Goal: Task Accomplishment & Management: Manage account settings

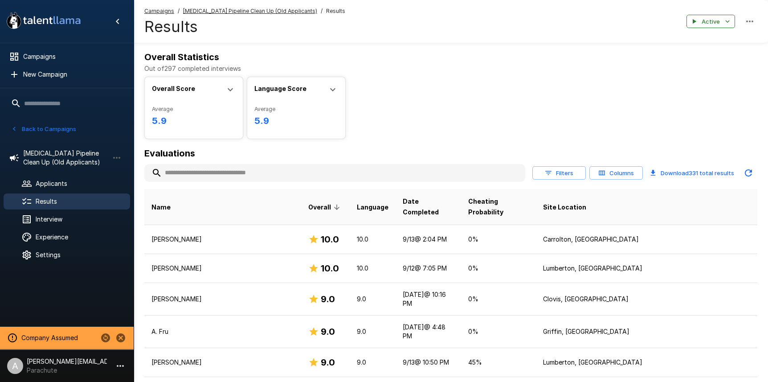
scroll to position [58, 0]
click at [33, 56] on span "Campaigns" at bounding box center [73, 56] width 100 height 9
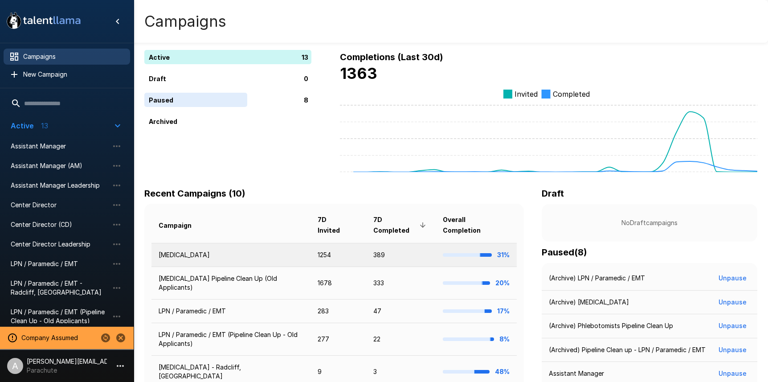
click at [391, 256] on td "389" at bounding box center [400, 255] width 69 height 24
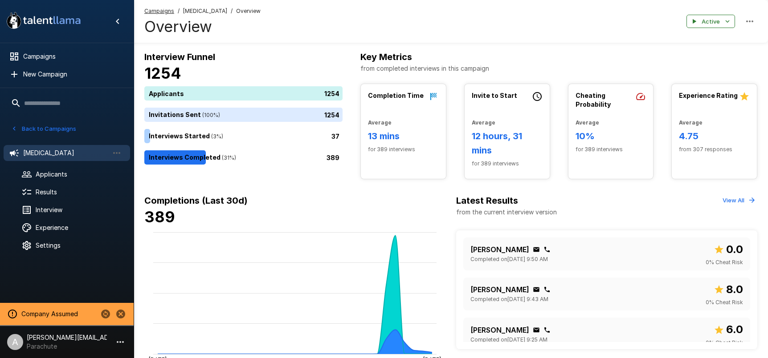
click at [731, 202] on button "View All" at bounding box center [738, 201] width 37 height 14
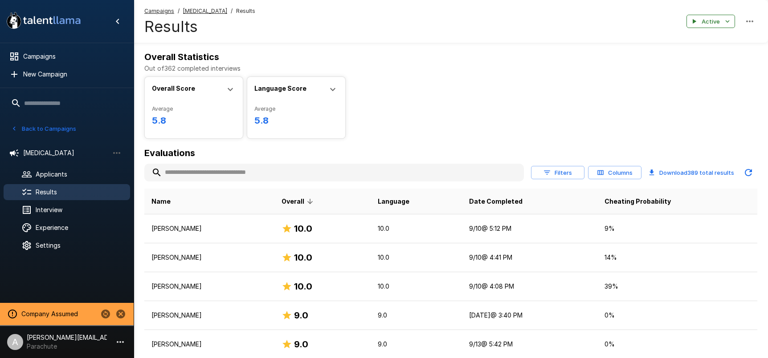
click at [194, 12] on u "[MEDICAL_DATA]" at bounding box center [205, 11] width 44 height 7
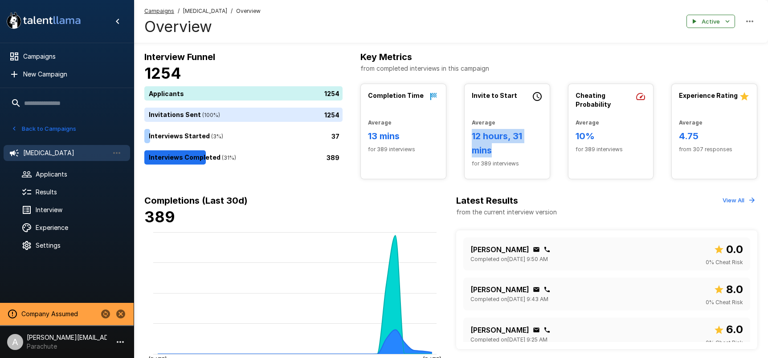
drag, startPoint x: 473, startPoint y: 136, endPoint x: 516, endPoint y: 148, distance: 44.5
click at [516, 148] on h6 "12 hours, 31 mins" at bounding box center [507, 143] width 71 height 28
click at [493, 145] on h6 "12 hours, 31 mins" at bounding box center [507, 143] width 71 height 28
drag, startPoint x: 483, startPoint y: 136, endPoint x: 513, endPoint y: 138, distance: 29.9
click at [511, 138] on h6 "12 hours, 31 mins" at bounding box center [507, 143] width 71 height 28
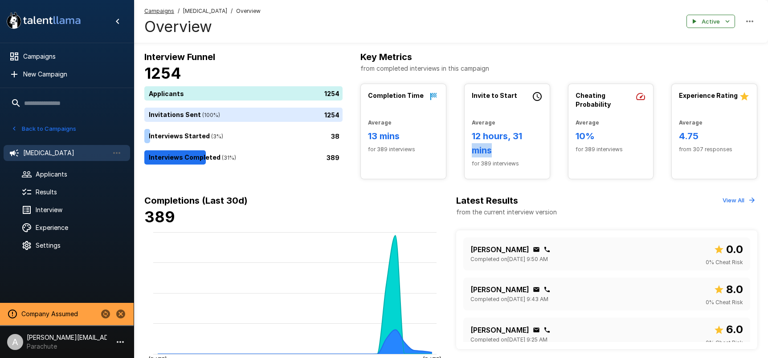
click at [470, 151] on div "Invite to Start Average 12 hours, 31 mins for 389 interviews" at bounding box center [506, 131] width 85 height 95
drag, startPoint x: 403, startPoint y: 138, endPoint x: 373, endPoint y: 136, distance: 29.9
click at [373, 136] on h6 "13 mins" at bounding box center [403, 136] width 71 height 14
drag, startPoint x: 374, startPoint y: 139, endPoint x: 448, endPoint y: 143, distance: 74.5
click at [374, 139] on h6 "13 mins" at bounding box center [403, 136] width 71 height 14
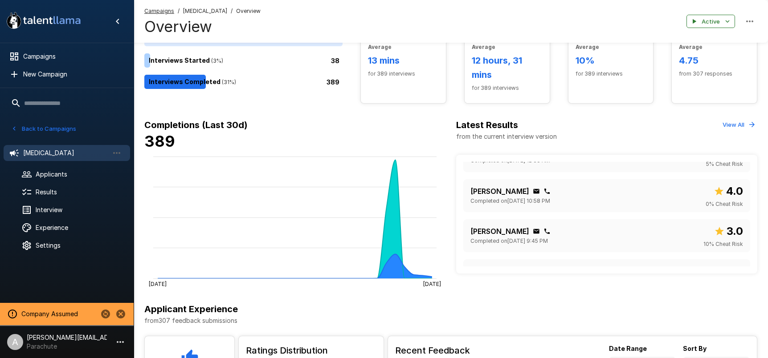
scroll to position [249, 0]
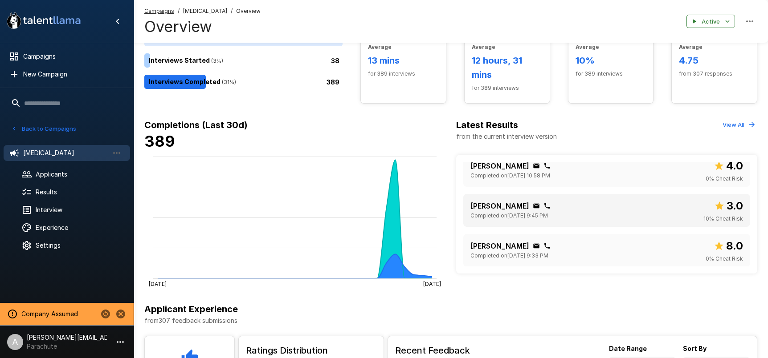
click at [646, 209] on div "Miracle Thomas Completed on September 14 @ 9:45 PM 3.0 10 % Cheat Risk" at bounding box center [606, 211] width 273 height 26
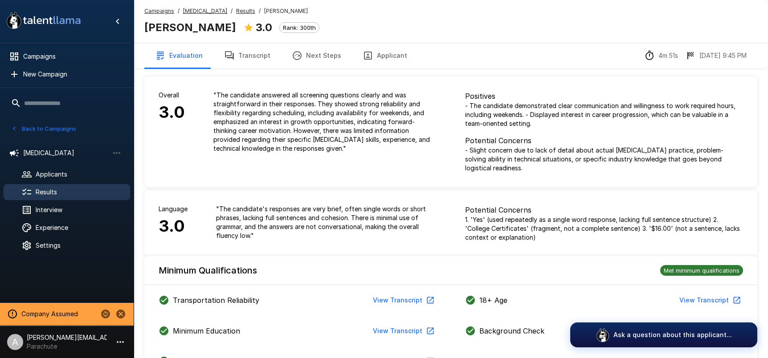
click at [236, 12] on u "Results" at bounding box center [245, 11] width 19 height 7
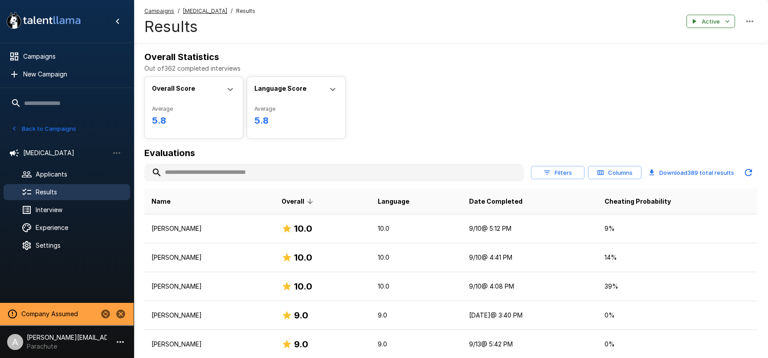
click at [48, 189] on span "Results" at bounding box center [79, 192] width 87 height 9
click at [199, 18] on h4 "Results" at bounding box center [199, 26] width 111 height 19
click at [199, 10] on u "Phlebotomist" at bounding box center [205, 11] width 44 height 7
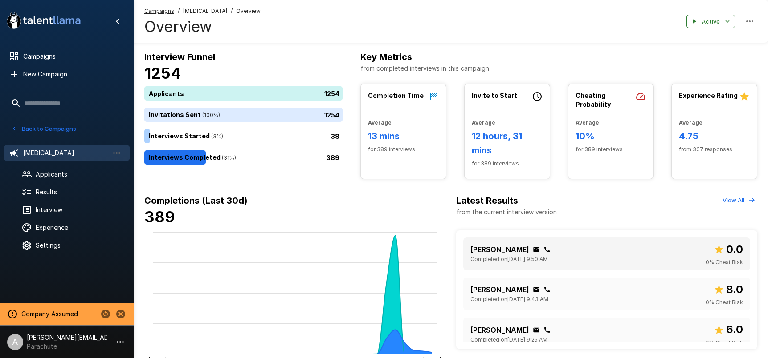
click at [644, 258] on div "Kayla Moore Completed on September 15 @ 9:50 AM 0.0 0 % Cheat Risk" at bounding box center [606, 254] width 273 height 26
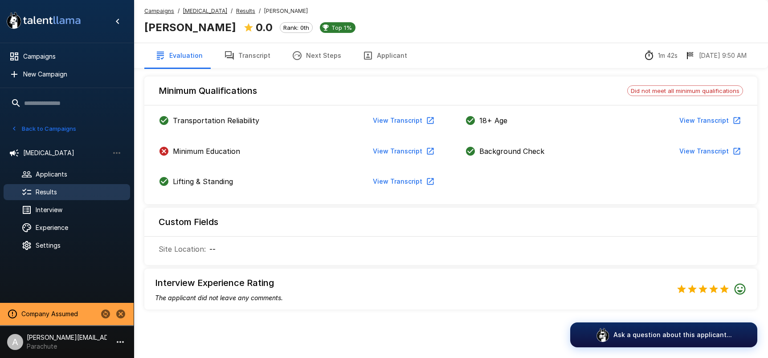
click at [297, 28] on div "0.0 Rank: 0th Top 1%" at bounding box center [299, 27] width 112 height 17
drag, startPoint x: 281, startPoint y: 27, endPoint x: 250, endPoint y: 26, distance: 30.7
click at [250, 26] on div "0.0 Rank: 0th Top 1%" at bounding box center [299, 27] width 112 height 17
click at [238, 14] on u "Results" at bounding box center [245, 11] width 19 height 7
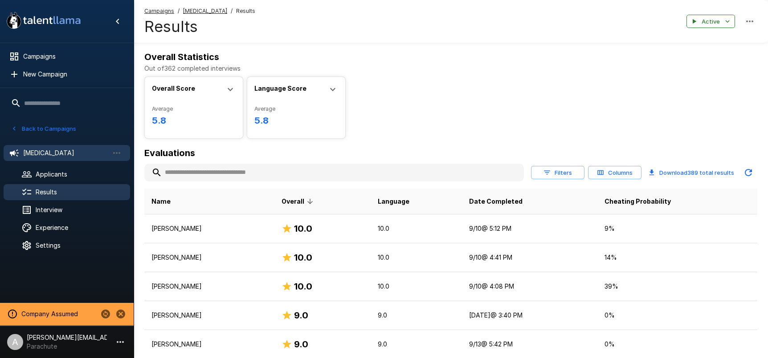
scroll to position [5, 0]
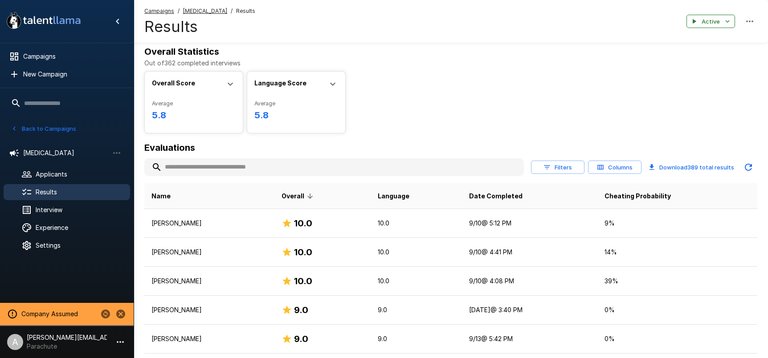
click at [195, 13] on u "Phlebotomist" at bounding box center [205, 11] width 44 height 7
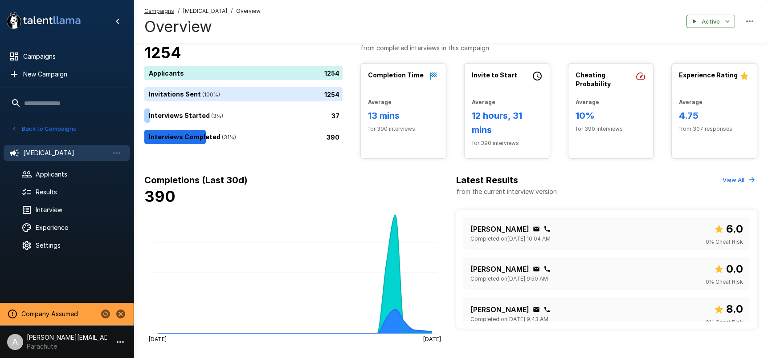
scroll to position [62, 0]
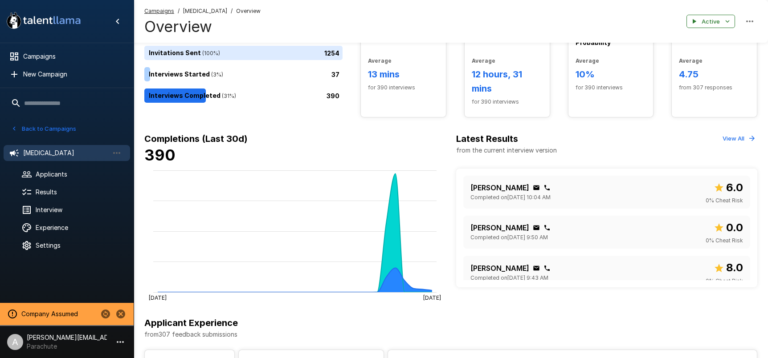
click at [723, 138] on button "View All" at bounding box center [738, 139] width 37 height 14
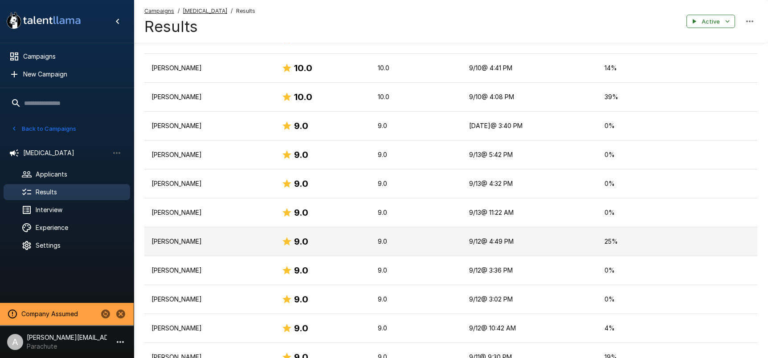
scroll to position [192, 0]
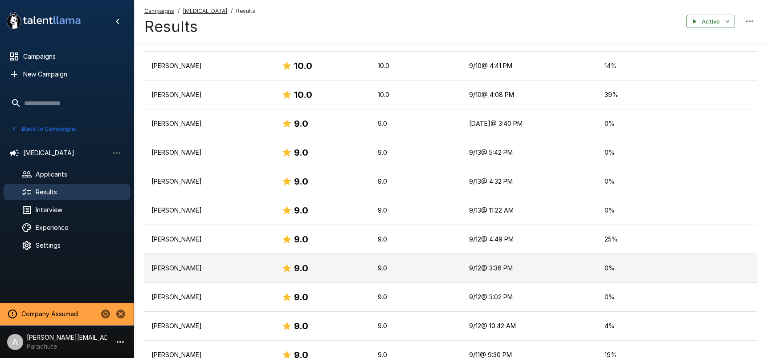
click at [424, 270] on p "9.0" at bounding box center [416, 268] width 77 height 9
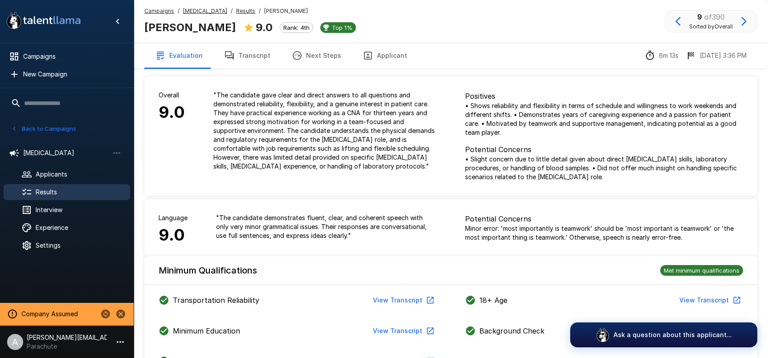
click at [601, 35] on div "Campaigns / Phlebotomist / Results / Harli Brown Harli Brown 9.0 Rank: 4th Top …" at bounding box center [451, 21] width 634 height 43
click at [236, 11] on u "Results" at bounding box center [245, 11] width 19 height 7
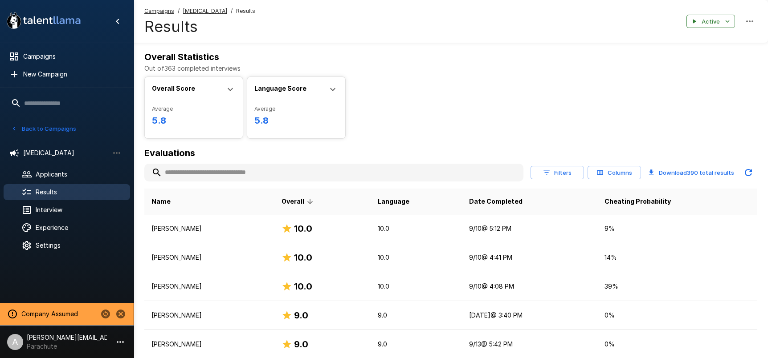
click at [197, 11] on u "[MEDICAL_DATA]" at bounding box center [205, 11] width 44 height 7
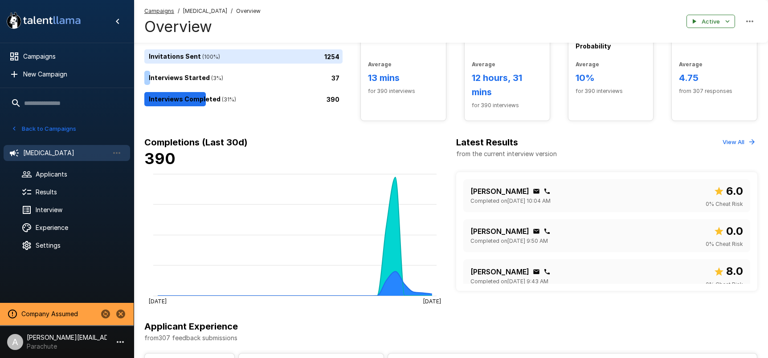
scroll to position [72, 0]
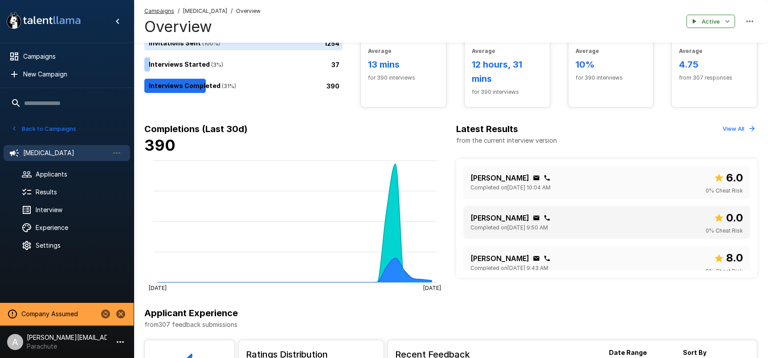
click at [601, 231] on div "Kayla Moore Completed on September 15 @ 9:50 AM 0.0 0 % Cheat Risk" at bounding box center [606, 223] width 273 height 26
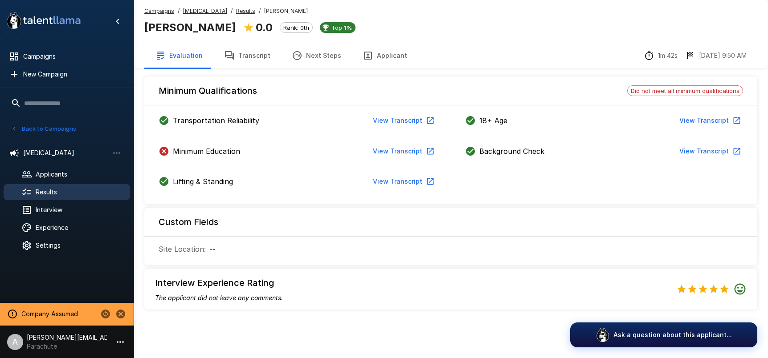
click at [236, 14] on u "Results" at bounding box center [245, 11] width 19 height 7
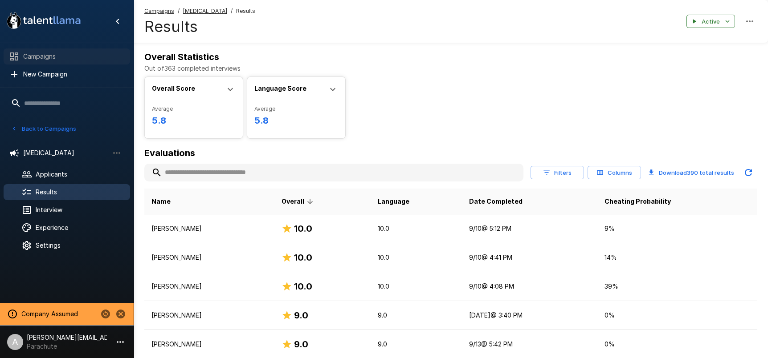
click at [54, 61] on div "Campaigns" at bounding box center [67, 57] width 126 height 16
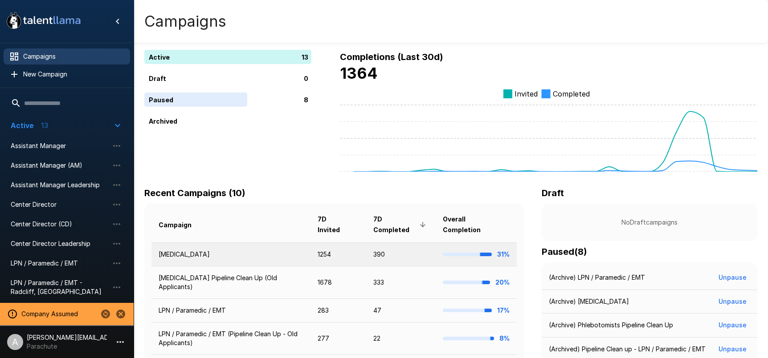
click at [223, 258] on td "[MEDICAL_DATA]" at bounding box center [230, 255] width 159 height 24
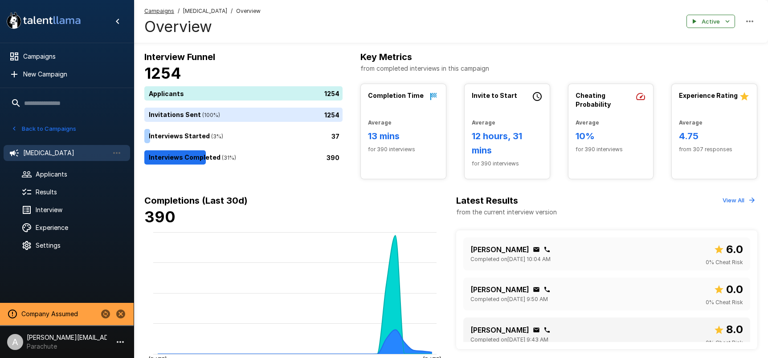
click at [640, 329] on div "Avair Vereen Completed on September 15 @ 9:43 AM 8.0 0 % Cheat Risk" at bounding box center [606, 335] width 273 height 26
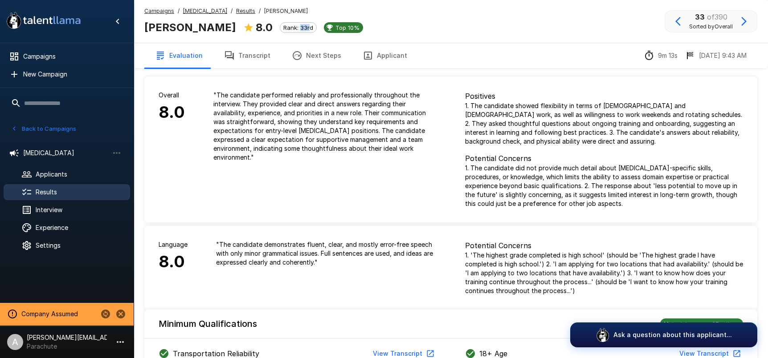
drag, startPoint x: 275, startPoint y: 28, endPoint x: 283, endPoint y: 32, distance: 9.4
click at [285, 27] on span "Rank: 33rd" at bounding box center [298, 27] width 36 height 7
click at [236, 9] on u "Results" at bounding box center [245, 11] width 19 height 7
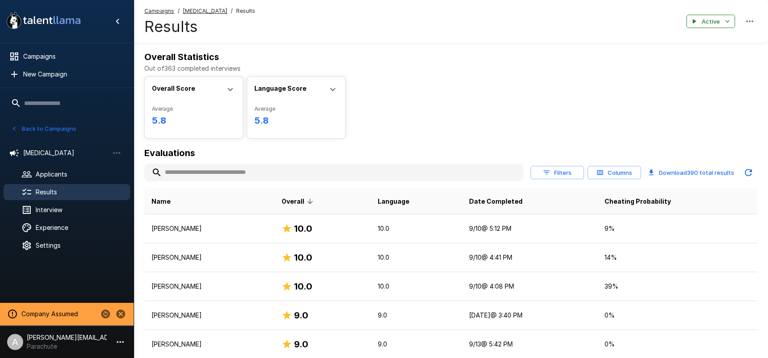
click at [199, 12] on u "[MEDICAL_DATA]" at bounding box center [205, 11] width 44 height 7
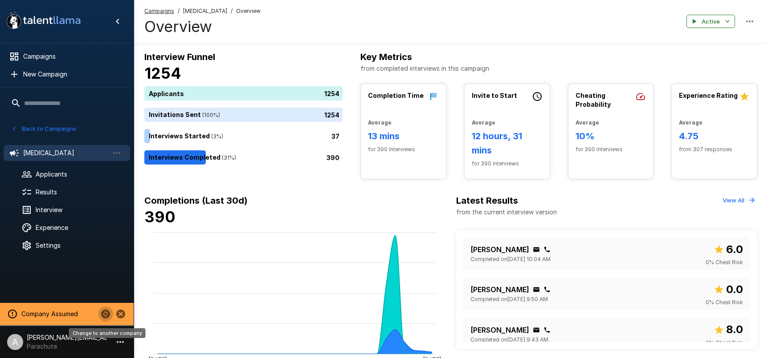
click at [104, 318] on icon "Change to another company" at bounding box center [105, 314] width 9 height 9
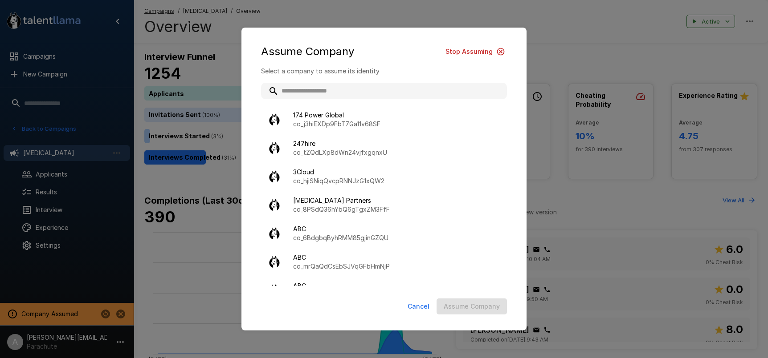
click at [333, 94] on input "text" at bounding box center [384, 91] width 246 height 16
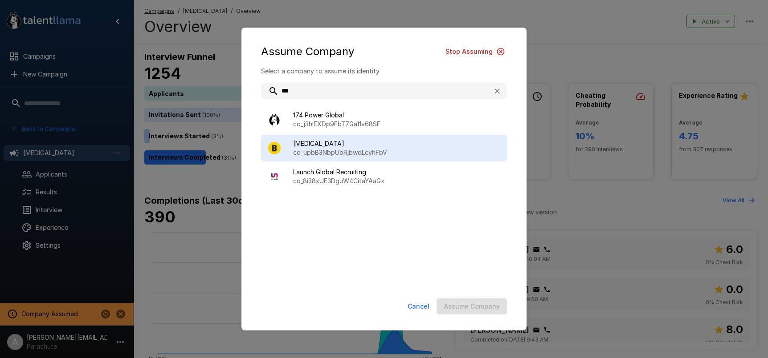
type input "***"
click at [355, 148] on p "co_upbB3NbpUbRjbwdLcyhFbV" at bounding box center [396, 152] width 207 height 9
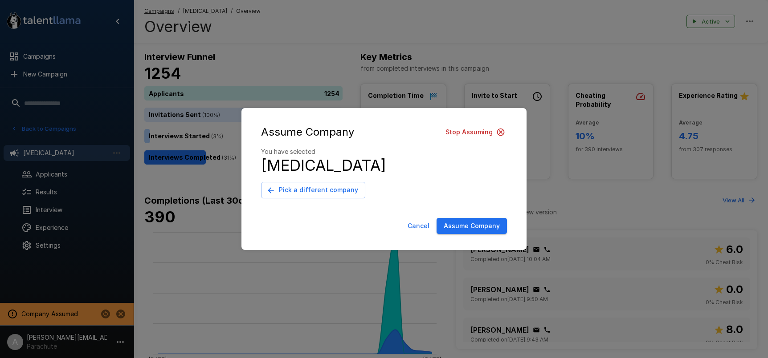
click at [480, 228] on button "Assume Company" at bounding box center [471, 226] width 70 height 16
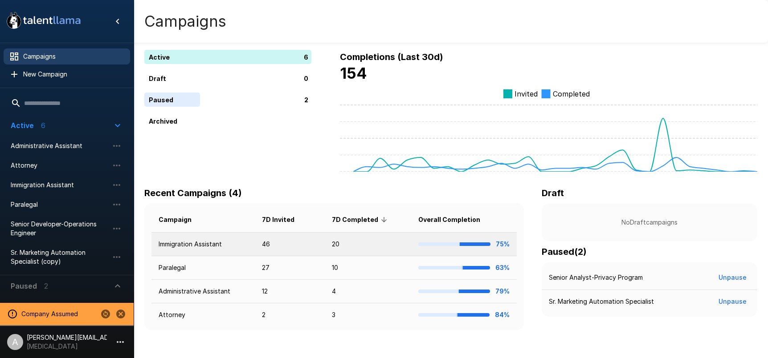
click at [295, 239] on td "46" at bounding box center [290, 245] width 70 height 24
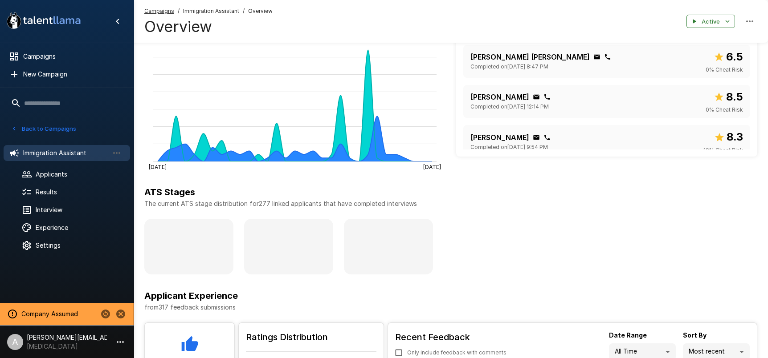
scroll to position [192, 0]
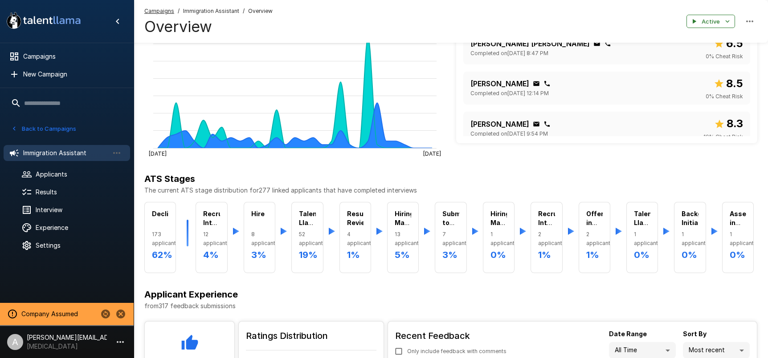
click at [203, 198] on div "ATS Stages The current ATS stage distribution for 277 linked applicants that ha…" at bounding box center [450, 223] width 613 height 102
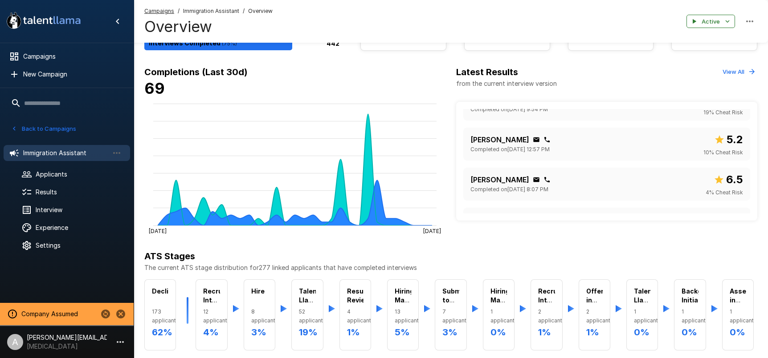
scroll to position [0, 0]
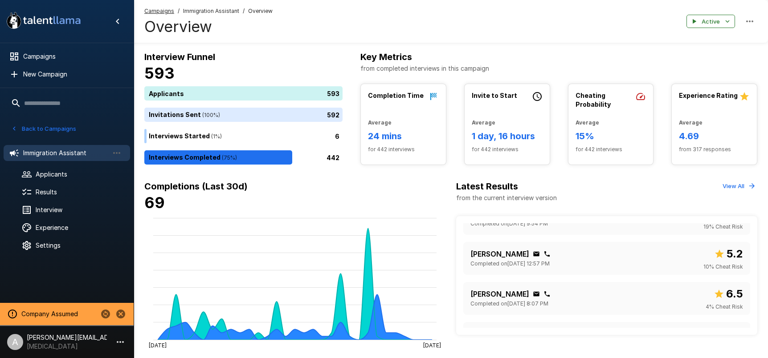
drag, startPoint x: 429, startPoint y: 95, endPoint x: 725, endPoint y: 93, distance: 296.1
click at [725, 93] on div "Completion Time Average 24 mins for 442 interviews Invite to Start Average 1 da…" at bounding box center [558, 124] width 397 height 81
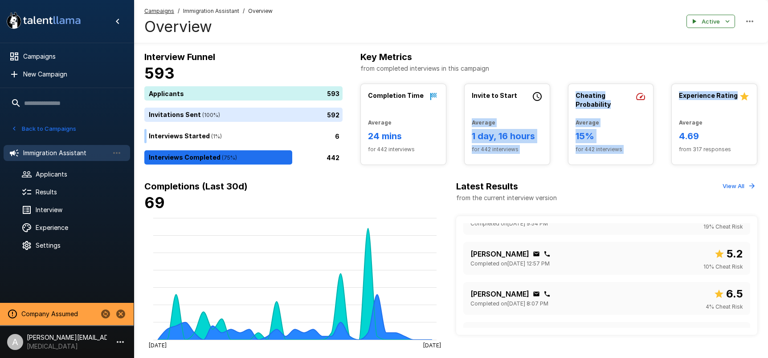
drag, startPoint x: 732, startPoint y: 94, endPoint x: 537, endPoint y: 96, distance: 195.0
click at [540, 95] on div "Completion Time Average 24 mins for 442 interviews Invite to Start Average 1 da…" at bounding box center [558, 124] width 397 height 81
click at [535, 95] on icon at bounding box center [537, 96] width 11 height 11
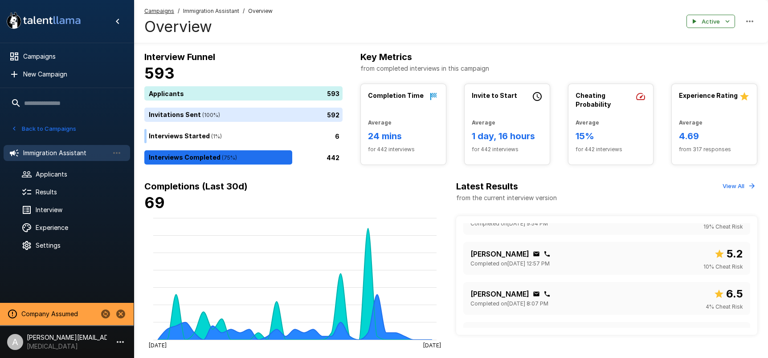
click at [402, 98] on b "Completion Time" at bounding box center [396, 96] width 56 height 8
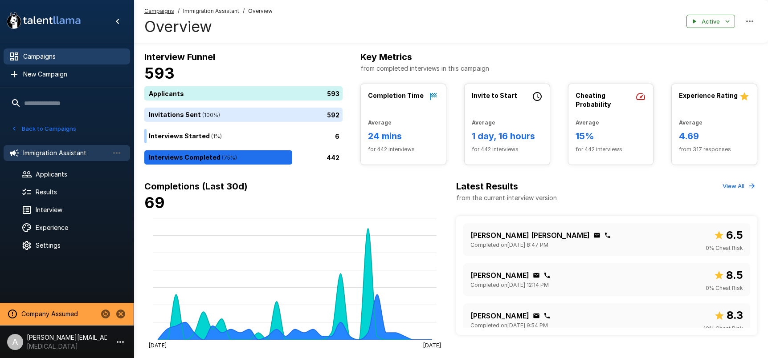
click at [51, 60] on span "Campaigns" at bounding box center [73, 56] width 100 height 9
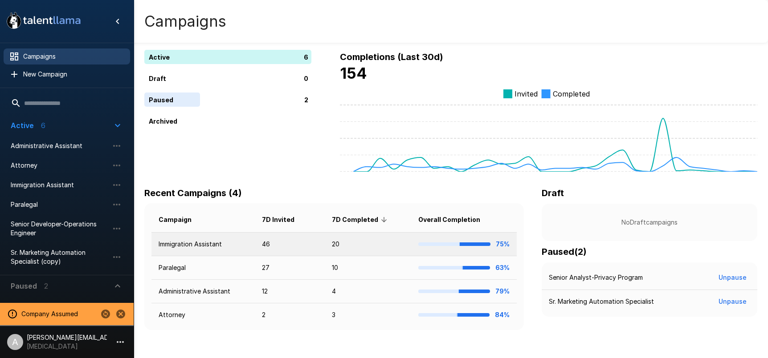
click at [210, 244] on td "Immigration Assistant" at bounding box center [202, 245] width 103 height 24
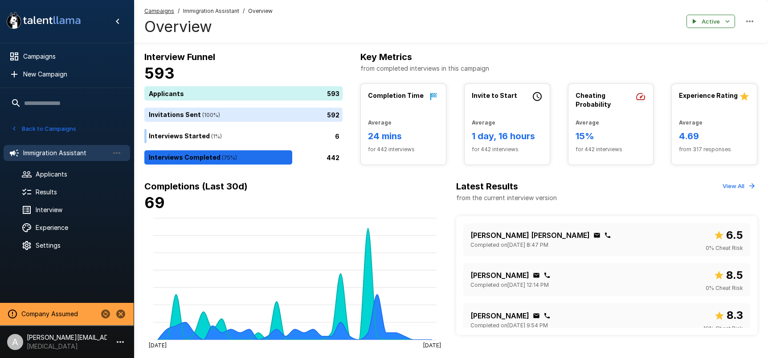
click at [329, 213] on div "Completions (Last 30d) 69 Aug 16 Sep 15" at bounding box center [294, 264] width 301 height 170
click at [119, 23] on icon "Hide menu" at bounding box center [117, 21] width 11 height 11
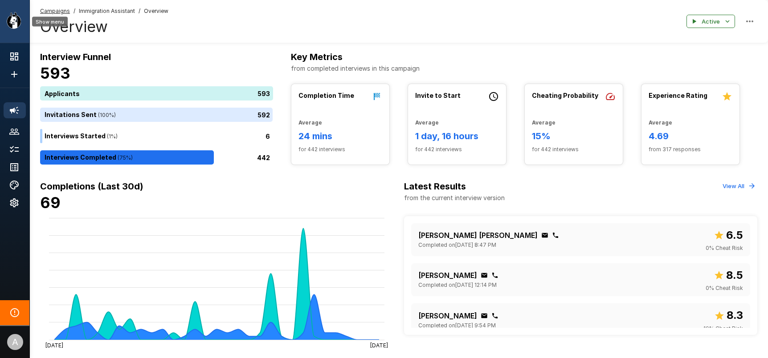
click at [11, 19] on icon "Show menu" at bounding box center [14, 20] width 14 height 16
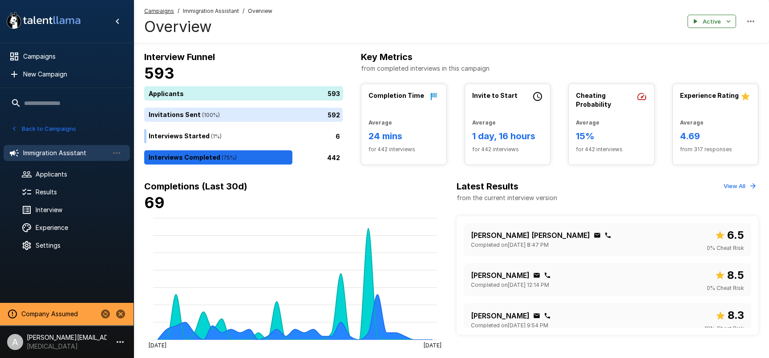
click at [515, 20] on div "Campaigns / Immigration Assistant / Overview Overview Active" at bounding box center [452, 21] width 636 height 43
click at [338, 195] on h4 "69" at bounding box center [295, 203] width 302 height 19
click at [462, 32] on div "Campaigns / Immigration Assistant / Overview Overview Active" at bounding box center [452, 21] width 636 height 43
click at [477, 42] on div "Campaigns / Immigration Assistant / Overview Overview Active" at bounding box center [452, 21] width 636 height 43
click at [305, 55] on h6 "Interview Funnel" at bounding box center [243, 57] width 199 height 14
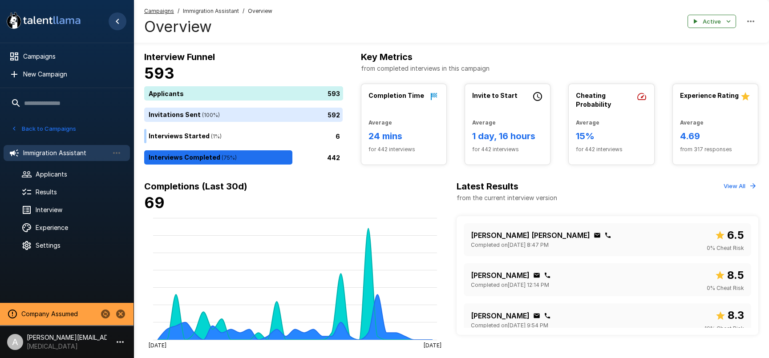
click at [120, 20] on icon "Hide menu" at bounding box center [117, 21] width 11 height 11
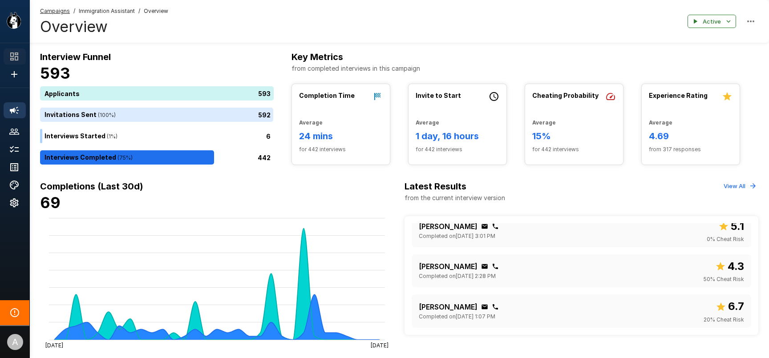
click at [12, 51] on icon at bounding box center [14, 56] width 11 height 11
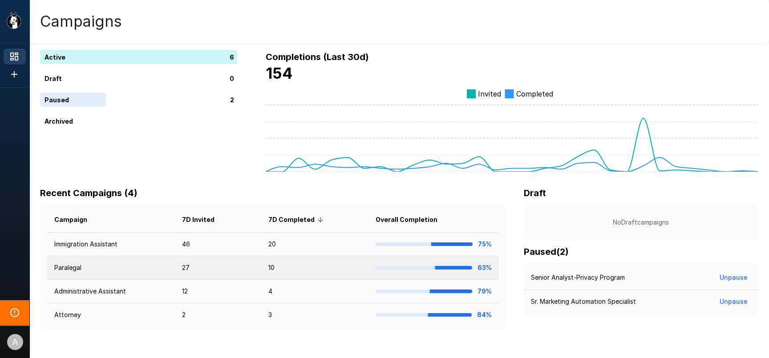
click at [209, 269] on td "27" at bounding box center [218, 268] width 87 height 24
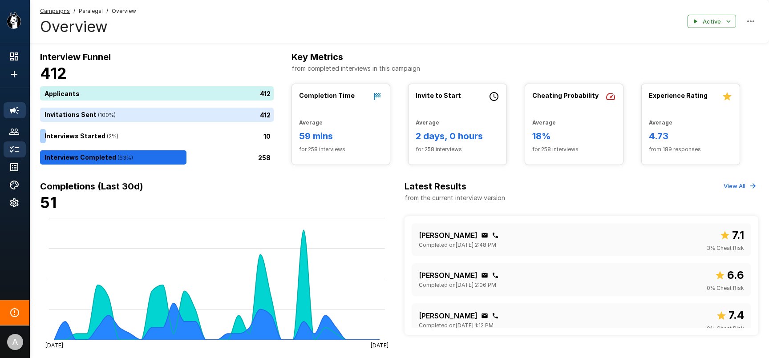
click at [13, 149] on icon at bounding box center [14, 149] width 11 height 11
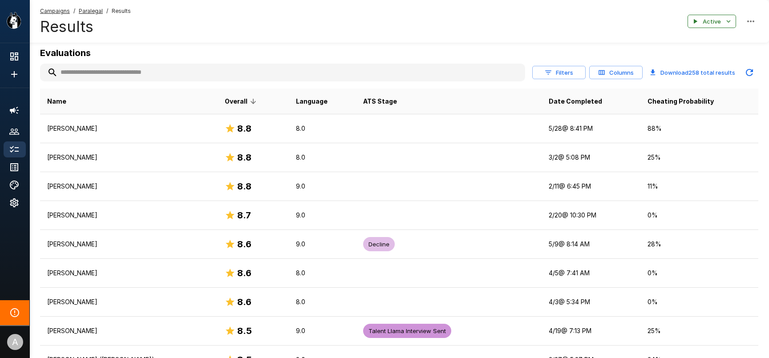
scroll to position [127, 0]
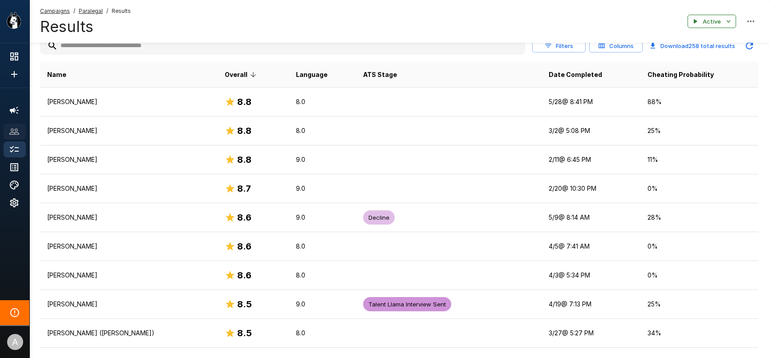
click at [8, 137] on div at bounding box center [15, 132] width 22 height 16
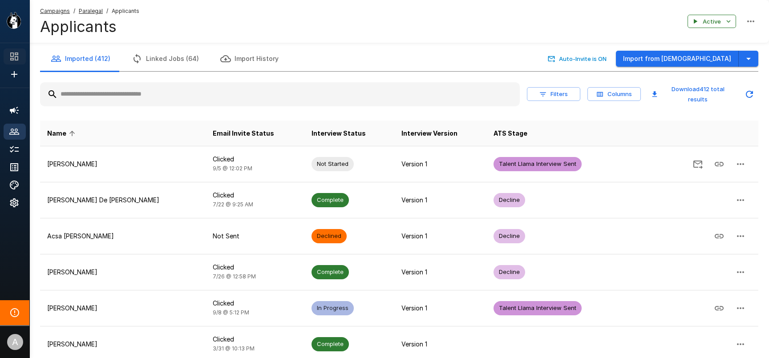
click at [19, 58] on icon at bounding box center [14, 56] width 11 height 11
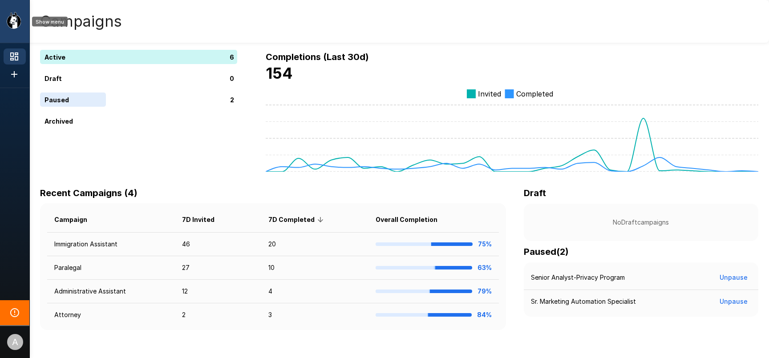
click at [16, 27] on icon "Show menu" at bounding box center [14, 20] width 14 height 16
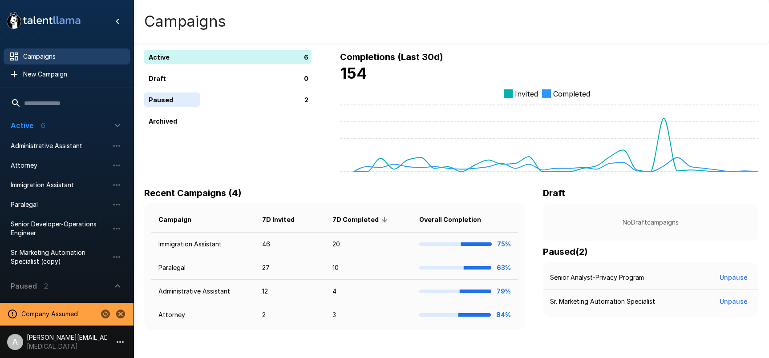
drag, startPoint x: 293, startPoint y: 77, endPoint x: 311, endPoint y: 77, distance: 17.8
click at [307, 77] on div "0" at bounding box center [229, 78] width 171 height 14
click at [311, 77] on div "0" at bounding box center [229, 78] width 171 height 14
click at [106, 313] on icon "Change to another company" at bounding box center [105, 314] width 9 height 9
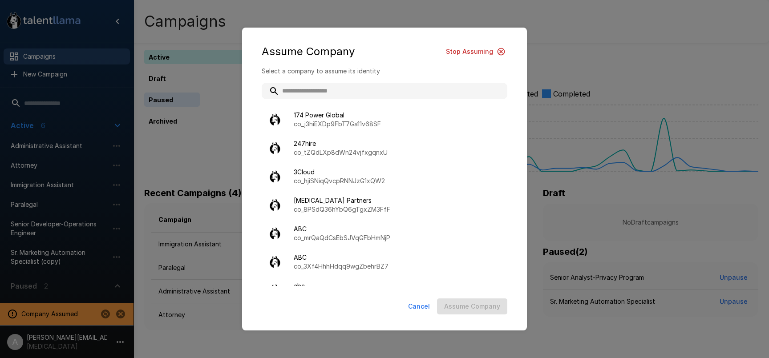
click at [330, 95] on input "text" at bounding box center [385, 91] width 246 height 16
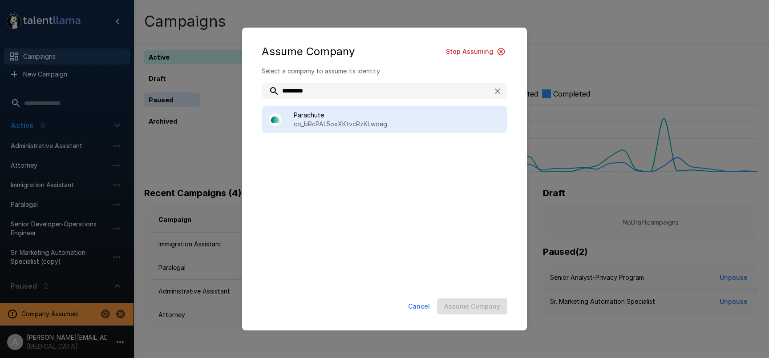
type input "*********"
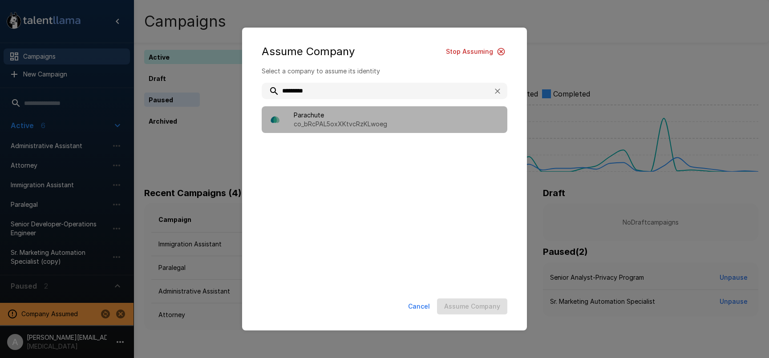
click at [372, 118] on span "Parachute" at bounding box center [397, 115] width 207 height 9
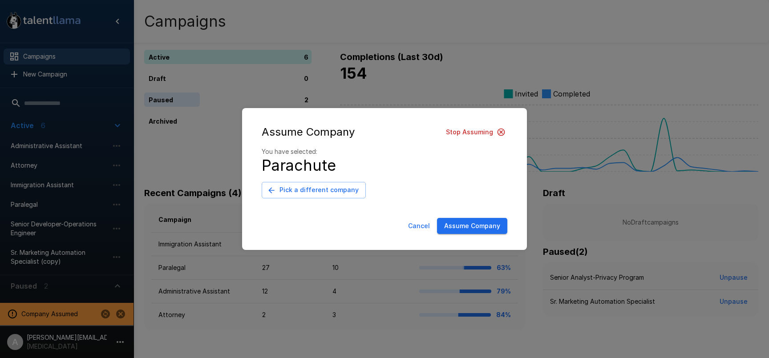
click at [468, 226] on button "Assume Company" at bounding box center [472, 226] width 70 height 16
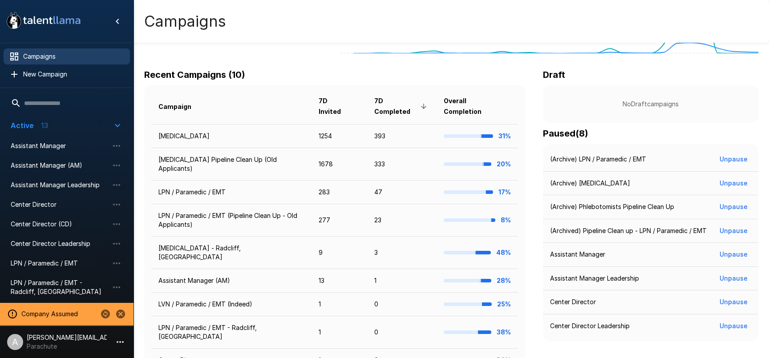
scroll to position [131, 0]
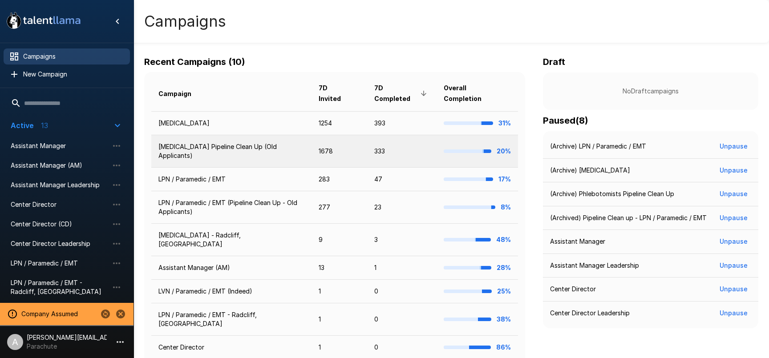
click at [373, 151] on td "333" at bounding box center [401, 151] width 69 height 33
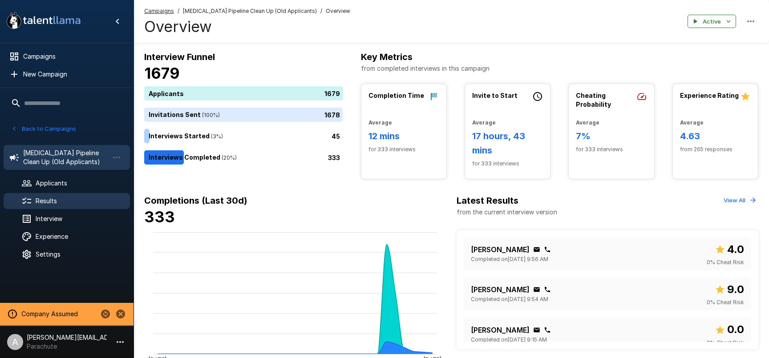
click at [59, 206] on div "Results" at bounding box center [67, 201] width 126 height 16
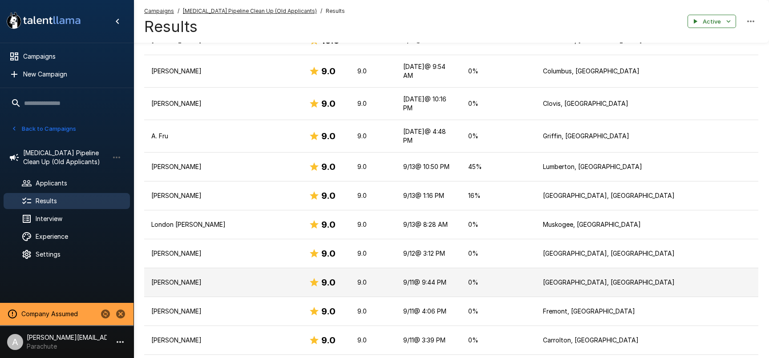
scroll to position [236, 0]
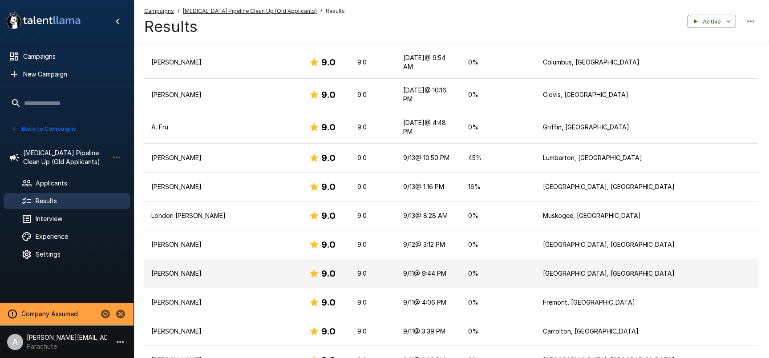
click at [374, 260] on td "9.0" at bounding box center [373, 274] width 46 height 29
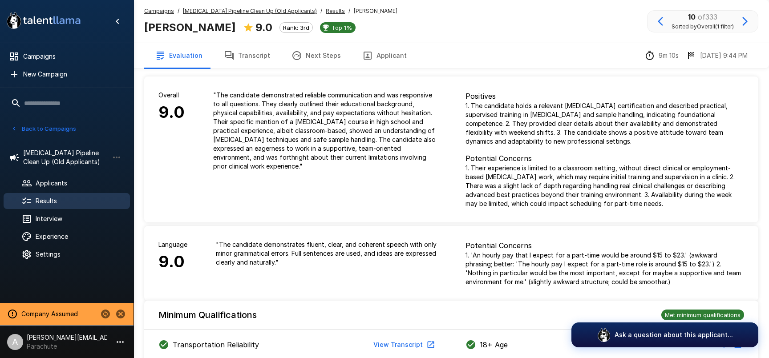
click at [373, 169] on p "" The candidate demonstrated reliable communication and was responsive to all q…" at bounding box center [325, 131] width 224 height 80
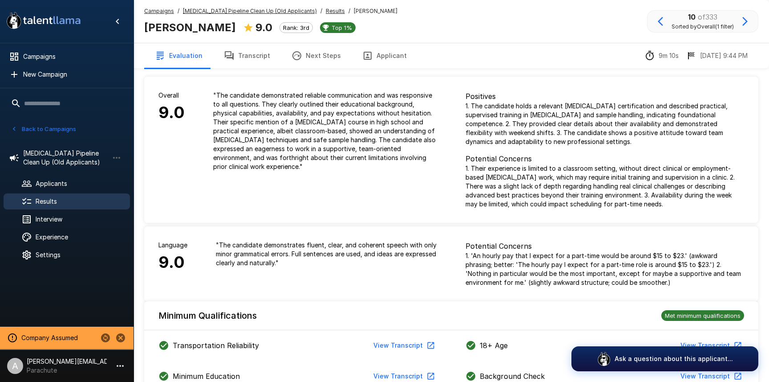
click at [313, 296] on div "Language 9.0 " The candidate demonstrates fluent, clear, and coherent speech wi…" at bounding box center [297, 263] width 307 height 75
click at [124, 339] on icon "Stop assuming this company" at bounding box center [120, 337] width 9 height 9
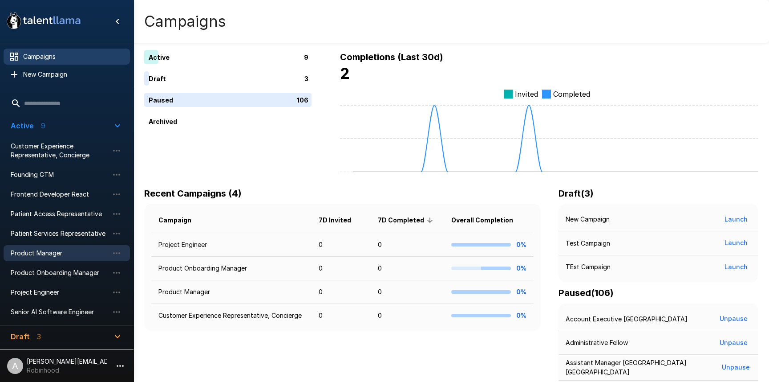
click at [32, 257] on span "Product Manager" at bounding box center [60, 252] width 98 height 9
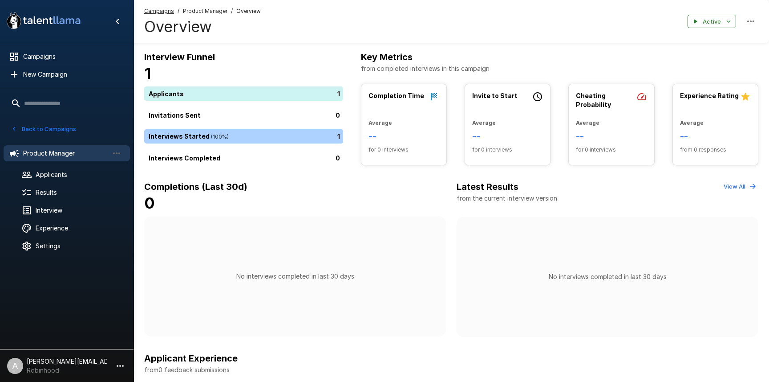
click at [83, 359] on p "[PERSON_NAME][EMAIL_ADDRESS][DOMAIN_NAME]" at bounding box center [67, 361] width 80 height 9
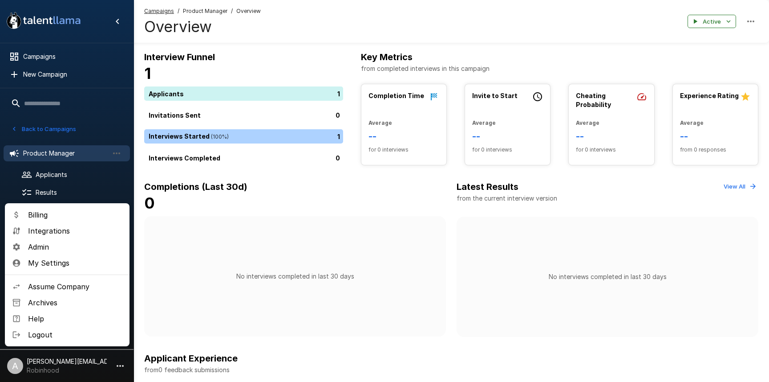
click at [64, 288] on span "Assume Company" at bounding box center [75, 286] width 94 height 11
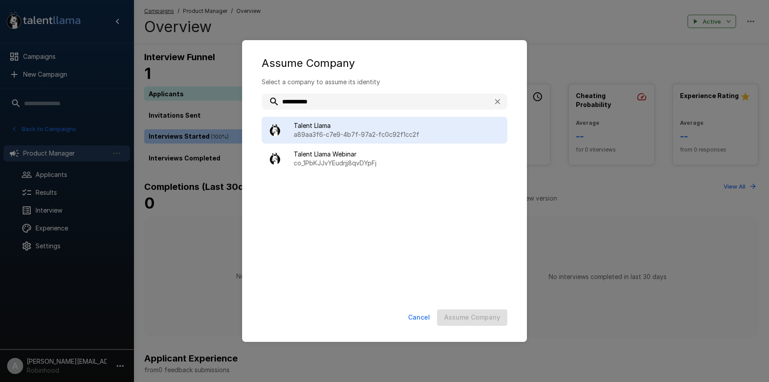
type input "**********"
click at [492, 123] on span "Talent Llama" at bounding box center [397, 125] width 207 height 9
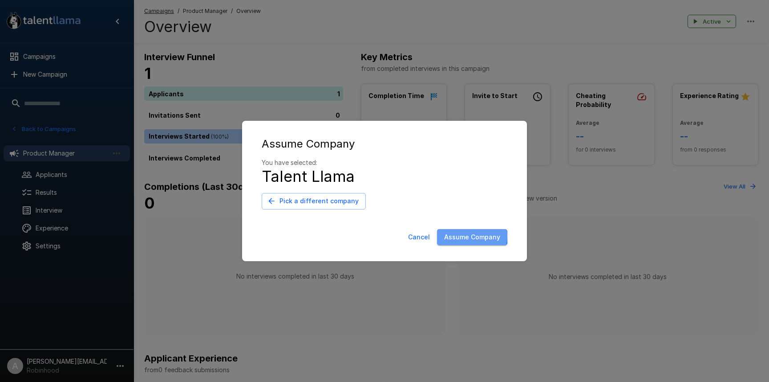
click at [467, 236] on button "Assume Company" at bounding box center [472, 237] width 70 height 16
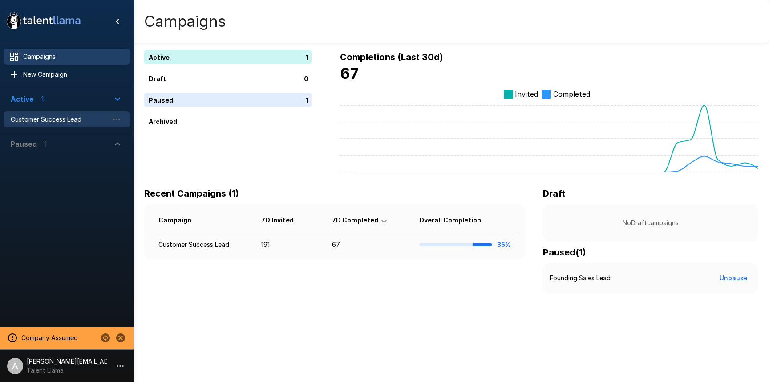
click at [54, 118] on span "Customer Success Lead" at bounding box center [60, 119] width 98 height 9
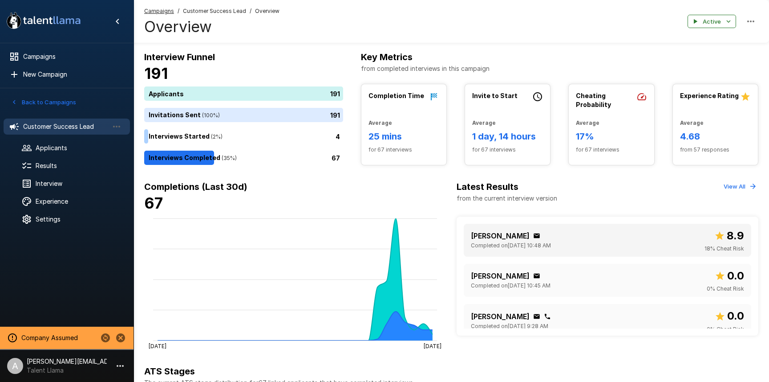
click at [616, 241] on div "[PERSON_NAME] Completed on [DATE] 10:48 AM 8.9 18 % Cheat Risk" at bounding box center [607, 240] width 273 height 26
